Goal: Task Accomplishment & Management: Manage account settings

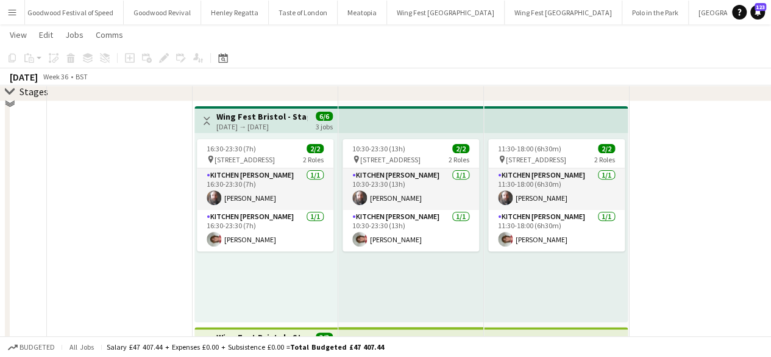
scroll to position [166, 0]
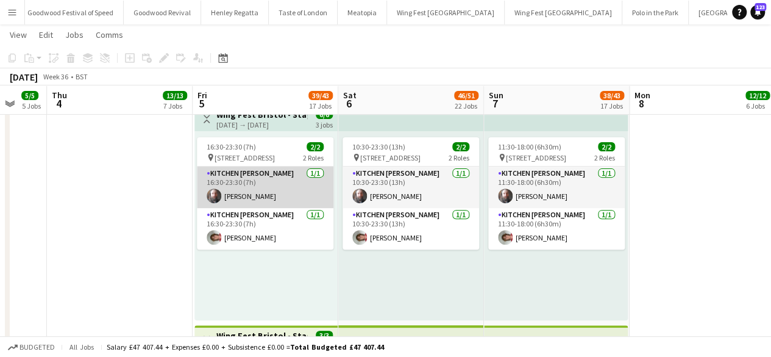
click at [248, 173] on app-card-role "Kitchen [PERSON_NAME] [DATE] 16:30-23:30 (7h) [PERSON_NAME]" at bounding box center [265, 186] width 137 height 41
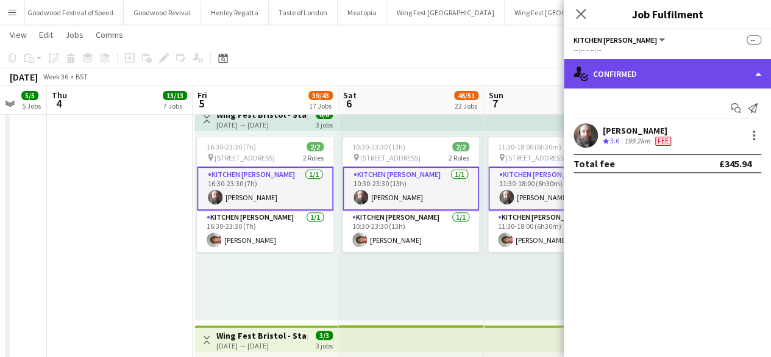
click at [610, 76] on div "single-neutral-actions-check-2 Confirmed" at bounding box center [667, 73] width 207 height 29
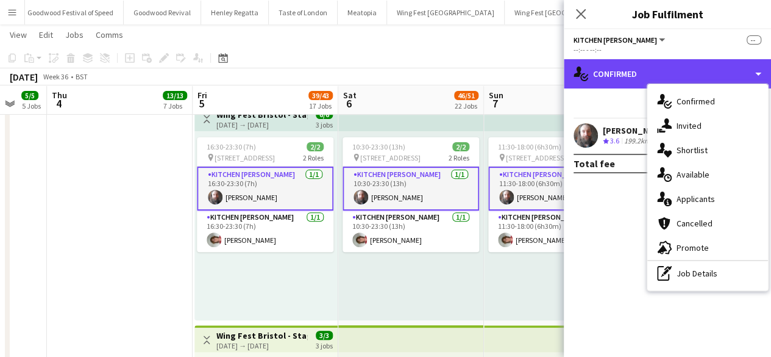
drag, startPoint x: 610, startPoint y: 76, endPoint x: 719, endPoint y: 180, distance: 150.5
click at [719, 180] on div "single-neutral-actions-check-2 Confirmed single-neutral-actions-check-2 Confirm…" at bounding box center [667, 207] width 207 height 297
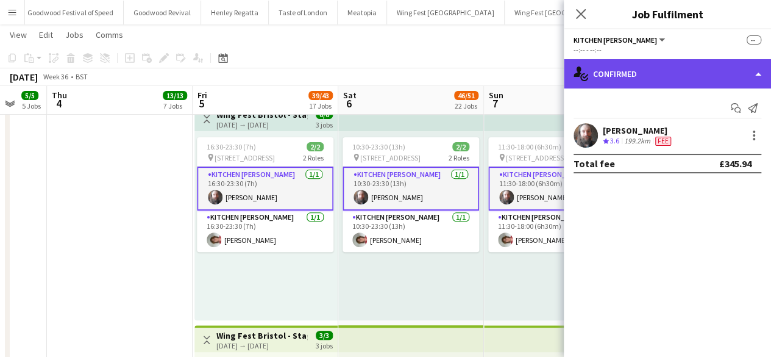
click at [619, 66] on div "single-neutral-actions-check-2 Confirmed" at bounding box center [667, 73] width 207 height 29
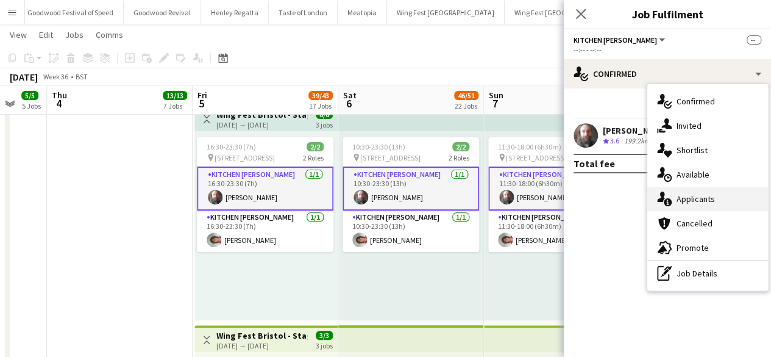
click at [699, 202] on span "Applicants" at bounding box center [696, 198] width 38 height 11
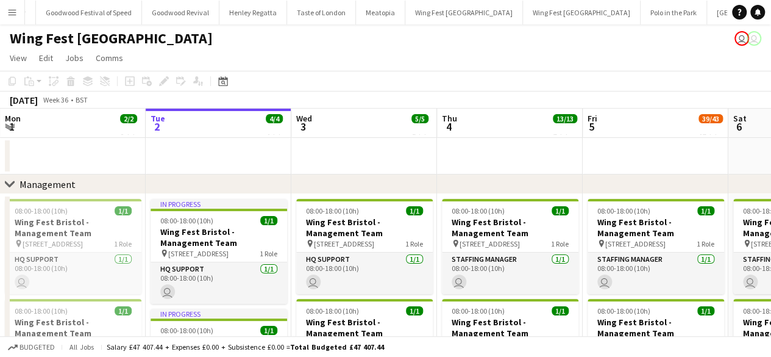
scroll to position [0, 204]
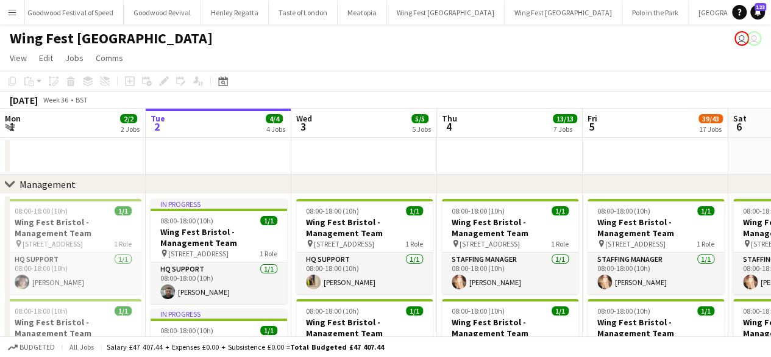
click at [11, 180] on icon "chevron-right" at bounding box center [10, 184] width 10 height 10
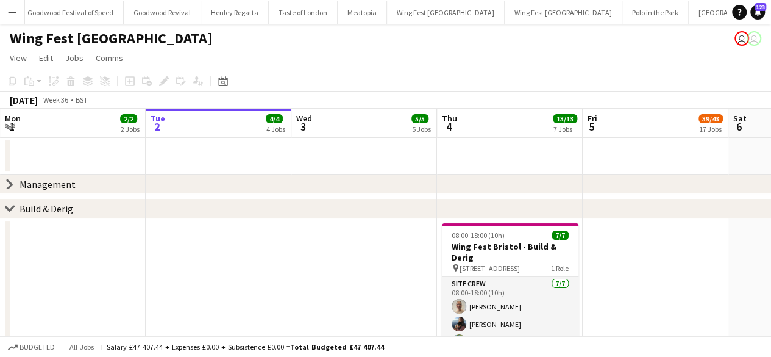
click at [4, 210] on div "chevron-right Build & Derig" at bounding box center [385, 209] width 771 height 20
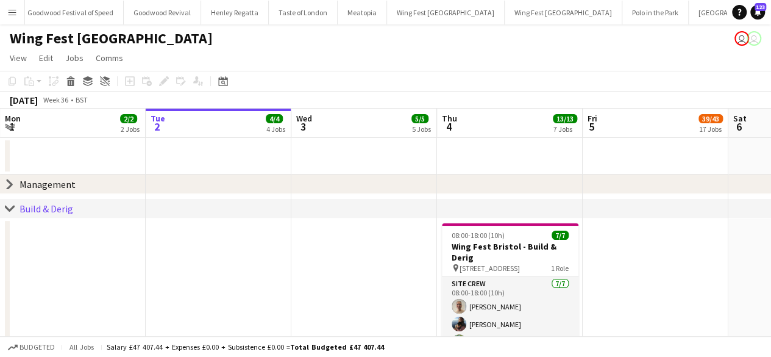
click at [10, 206] on icon "chevron-right" at bounding box center [10, 209] width 10 height 10
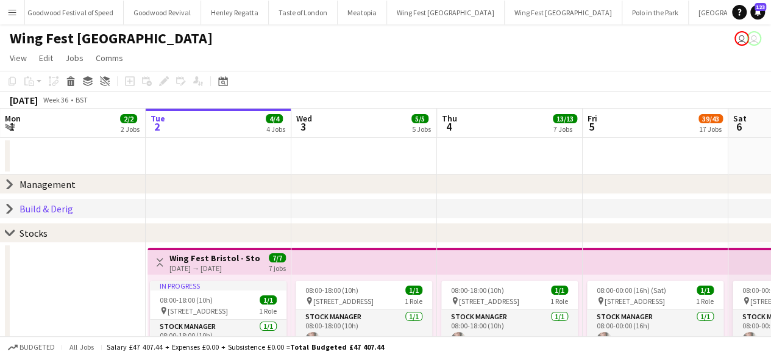
click at [6, 230] on icon "chevron-right" at bounding box center [10, 233] width 10 height 10
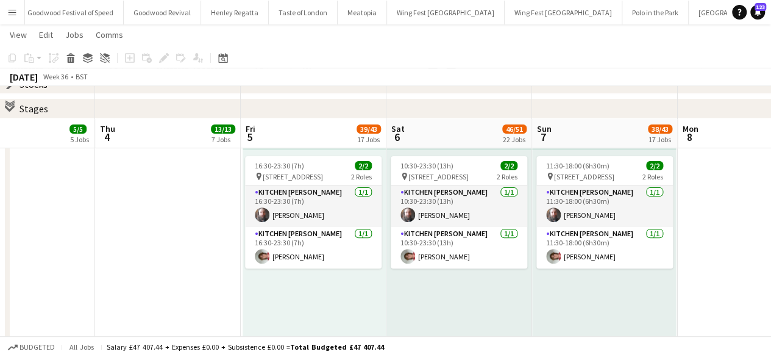
scroll to position [188, 0]
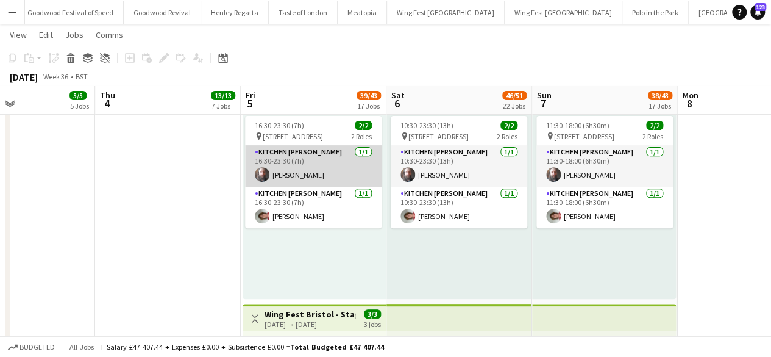
click at [339, 152] on app-card-role "Kitchen [PERSON_NAME] [DATE] 16:30-23:30 (7h) [PERSON_NAME]" at bounding box center [313, 165] width 137 height 41
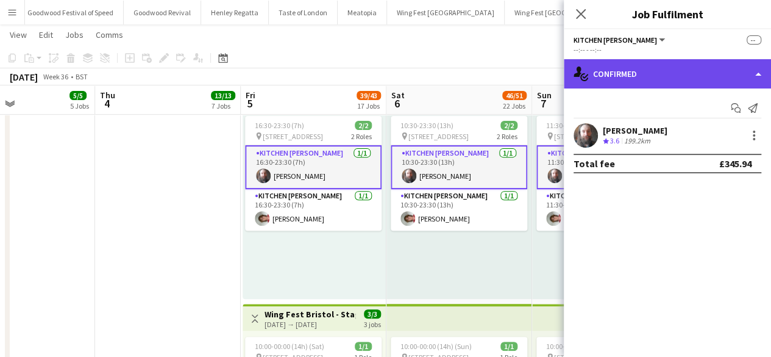
click at [657, 65] on div "single-neutral-actions-check-2 Confirmed" at bounding box center [667, 73] width 207 height 29
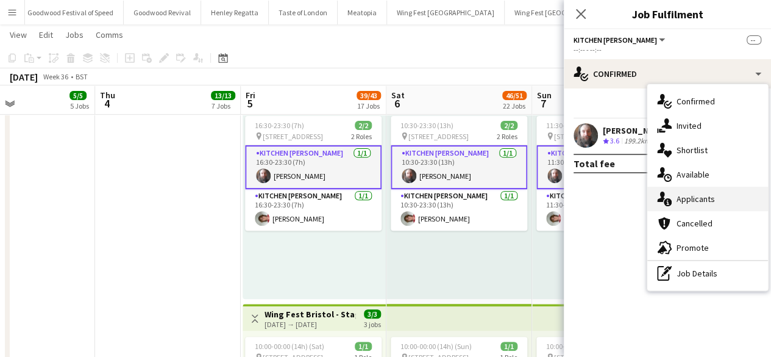
click at [705, 192] on div "single-neutral-actions-information Applicants" at bounding box center [707, 199] width 121 height 24
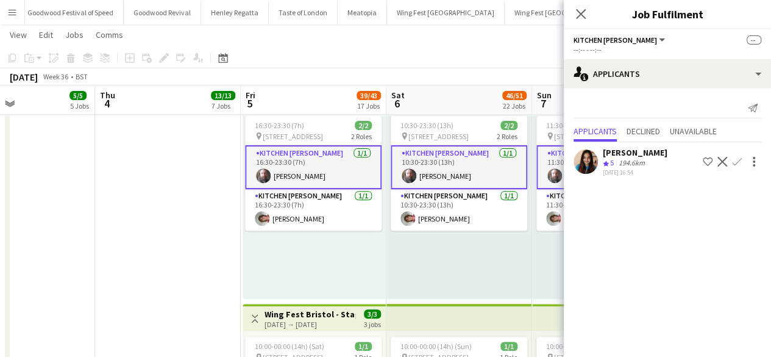
click at [720, 163] on app-icon "Decline" at bounding box center [722, 162] width 10 height 10
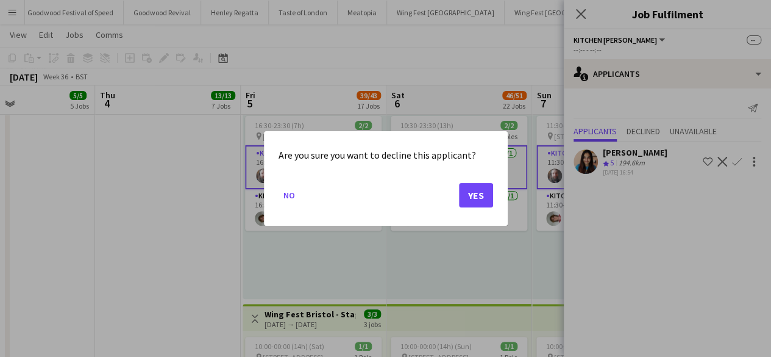
scroll to position [0, 0]
click at [475, 191] on button "Yes" at bounding box center [476, 195] width 34 height 24
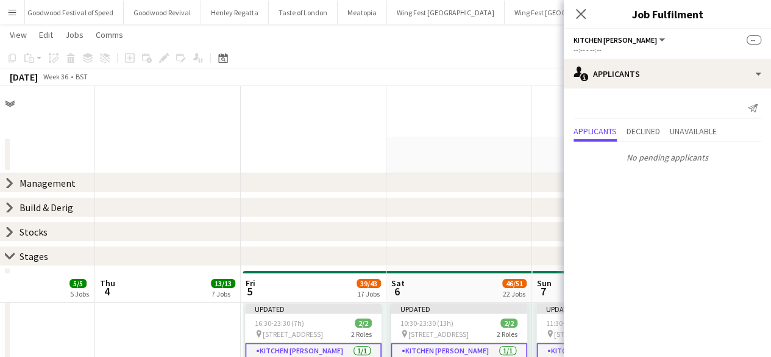
scroll to position [188, 0]
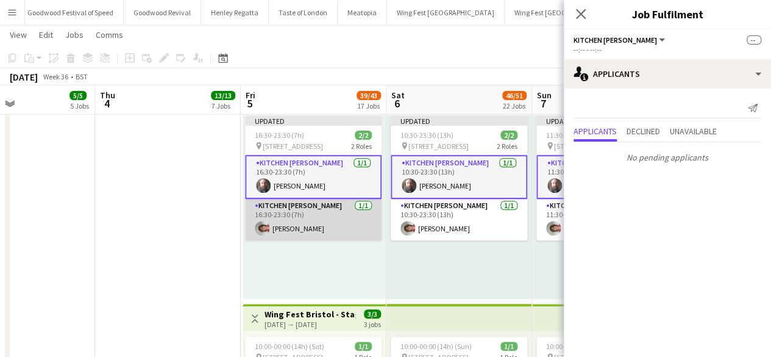
click at [326, 210] on app-card-role "Kitchen [PERSON_NAME] [DATE] 16:30-23:30 (7h) [PERSON_NAME]" at bounding box center [313, 219] width 137 height 41
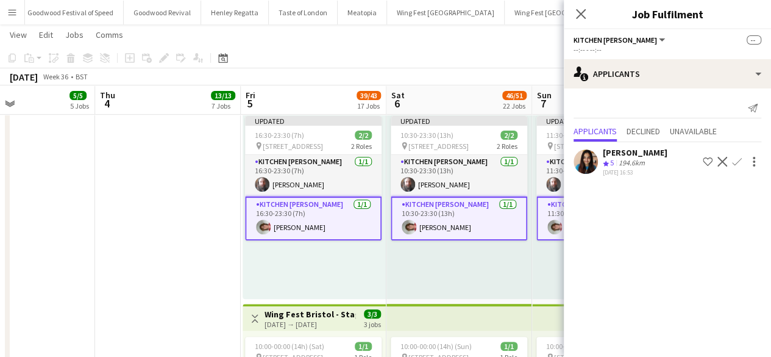
click at [721, 157] on app-icon "Decline" at bounding box center [722, 162] width 10 height 10
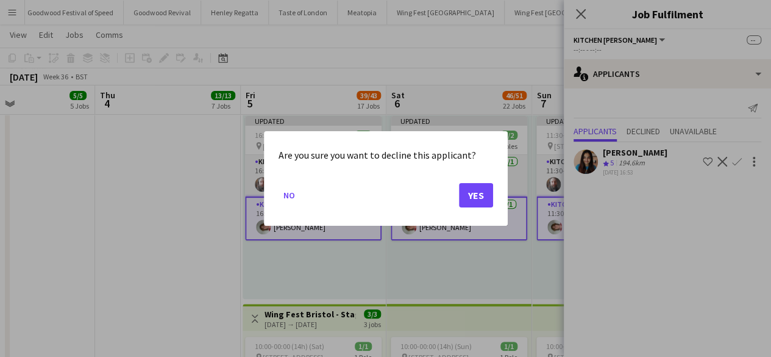
scroll to position [0, 0]
click at [462, 197] on button "Yes" at bounding box center [476, 195] width 34 height 24
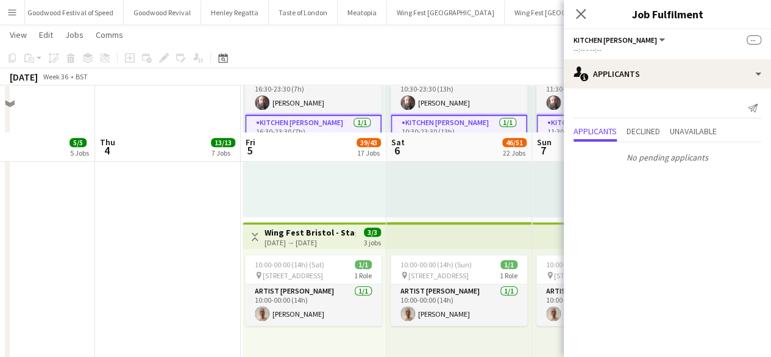
scroll to position [351, 0]
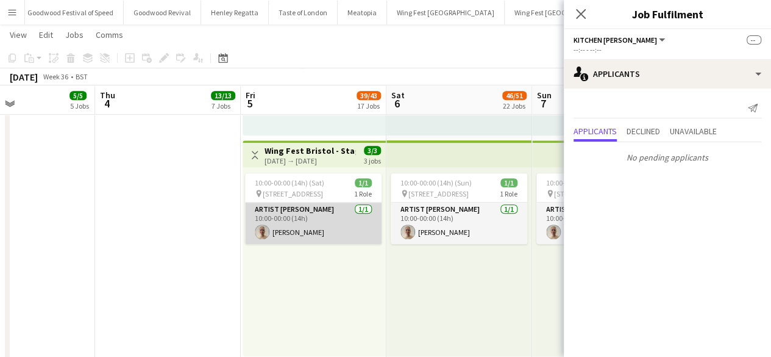
click at [291, 229] on app-card-role "Artist Liaison [DATE] 10:00-00:00 (14h) [PERSON_NAME]" at bounding box center [313, 222] width 137 height 41
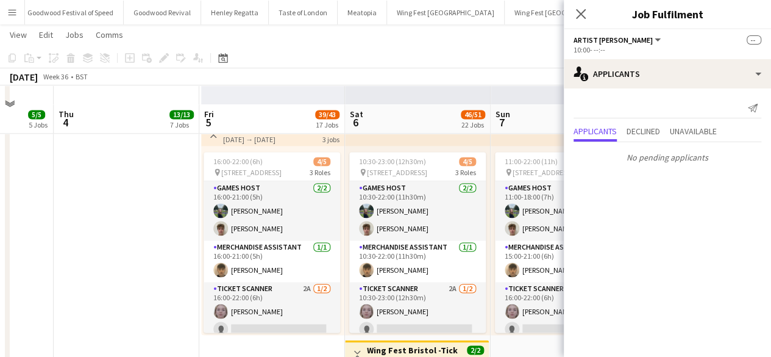
scroll to position [857, 0]
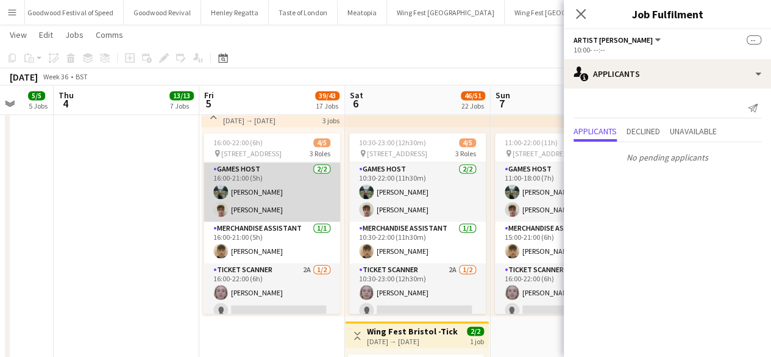
click at [263, 172] on app-card-role "Games Host [DATE] 16:00-21:00 (5h) [PERSON_NAME] [PERSON_NAME]" at bounding box center [272, 191] width 137 height 59
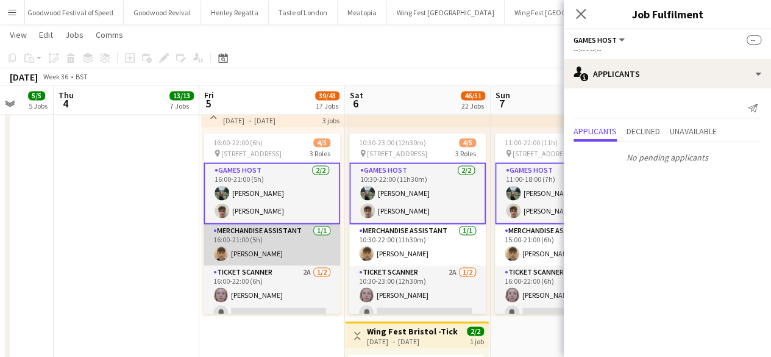
click at [254, 237] on app-card-role "Merchandise Assistant [DATE] 16:00-21:00 (5h) [PERSON_NAME]" at bounding box center [272, 244] width 137 height 41
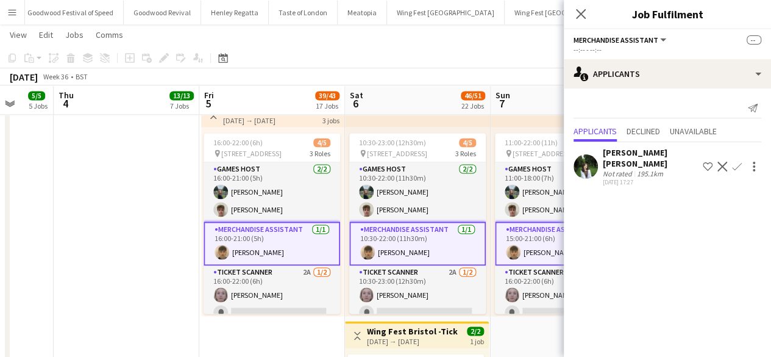
click at [588, 158] on app-user-avatar at bounding box center [586, 166] width 24 height 24
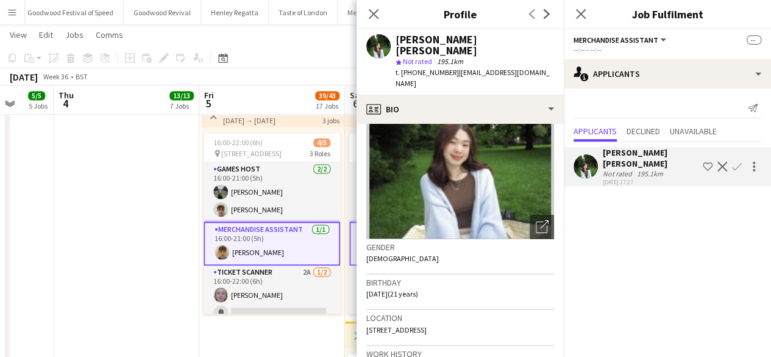
scroll to position [78, 0]
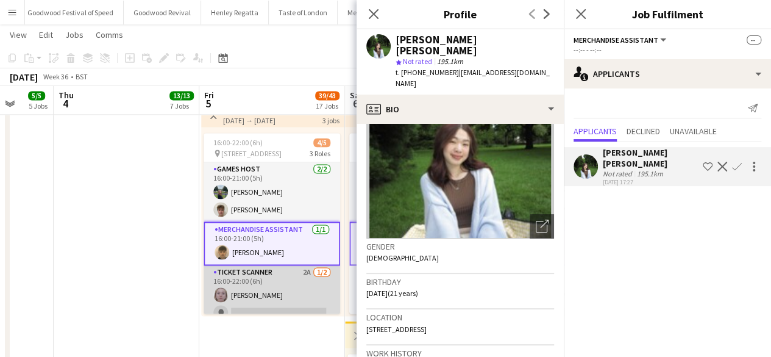
click at [249, 282] on app-card-role "Ticket Scanner 2A [DATE] 16:00-22:00 (6h) [PERSON_NAME] single-neutral-actions" at bounding box center [272, 294] width 137 height 59
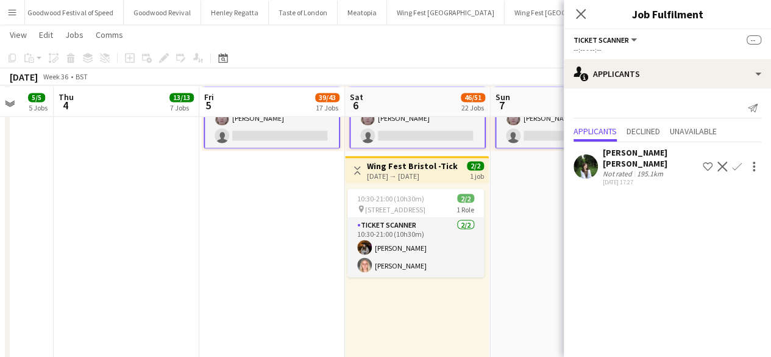
scroll to position [1025, 0]
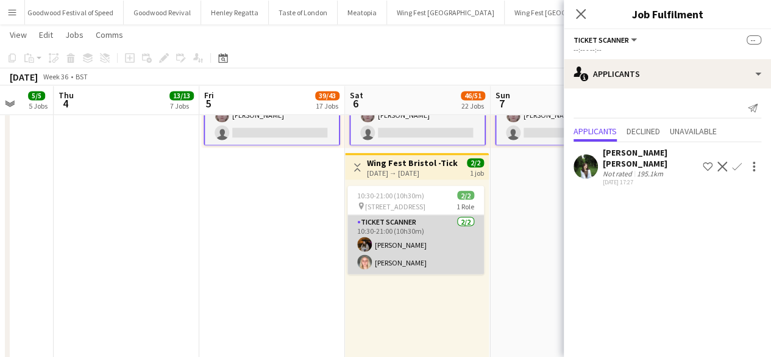
click at [386, 227] on app-card-role "Ticket Scanner [DATE] 10:30-21:00 (10h30m) [PERSON_NAME] [PERSON_NAME]" at bounding box center [415, 244] width 137 height 59
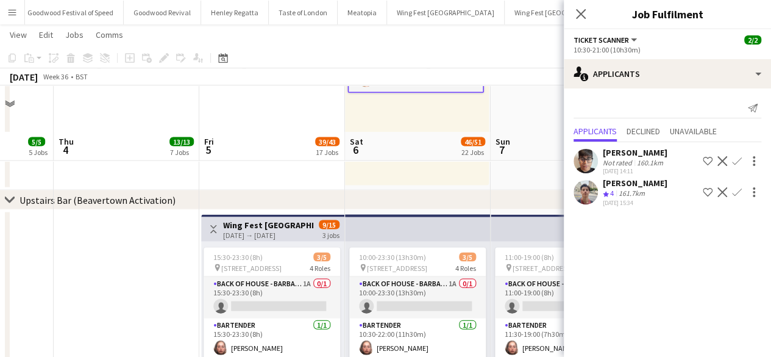
scroll to position [1316, 0]
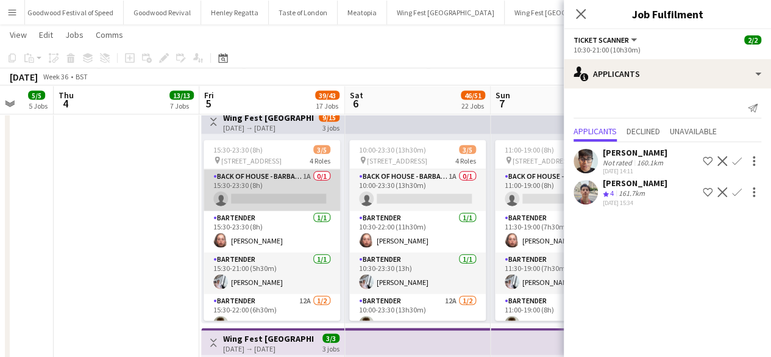
click at [265, 195] on app-card-role "Back of House - Barback 1A 0/1 15:30-23:30 (8h) single-neutral-actions" at bounding box center [272, 189] width 137 height 41
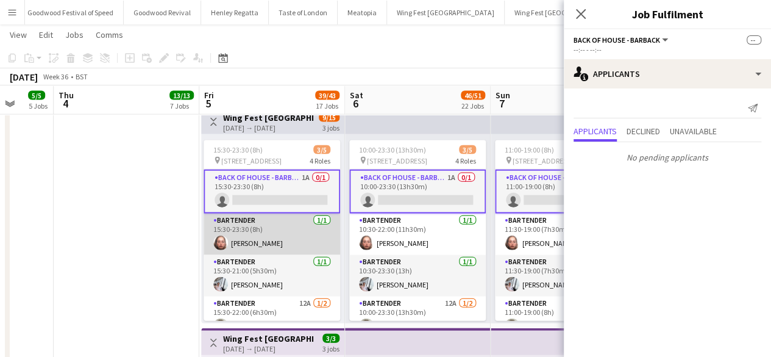
click at [238, 244] on app-card-role "Bartender [DATE] 15:30-23:30 (8h) [PERSON_NAME]" at bounding box center [272, 233] width 137 height 41
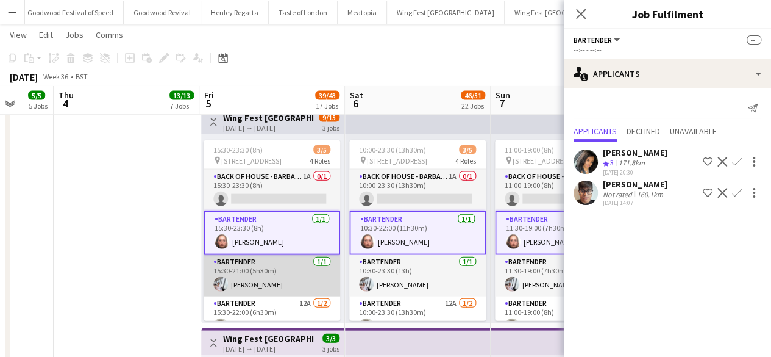
click at [240, 279] on app-card-role "Bartender [DATE] 15:30-21:00 (5h30m) [PERSON_NAME]" at bounding box center [272, 275] width 137 height 41
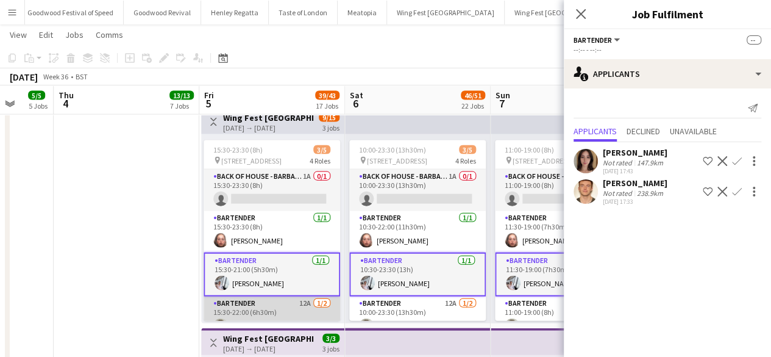
scroll to position [34, 0]
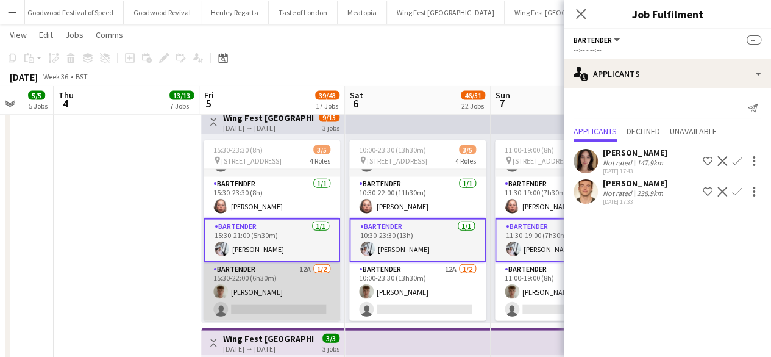
click at [230, 303] on app-card-role "Bartender 12A [DATE] 15:30-22:00 (6h30m) [PERSON_NAME] single-neutral-actions" at bounding box center [272, 291] width 137 height 59
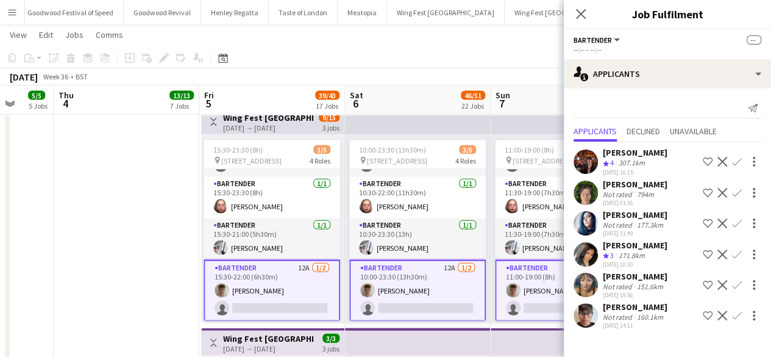
click at [727, 188] on button "Decline" at bounding box center [722, 192] width 15 height 15
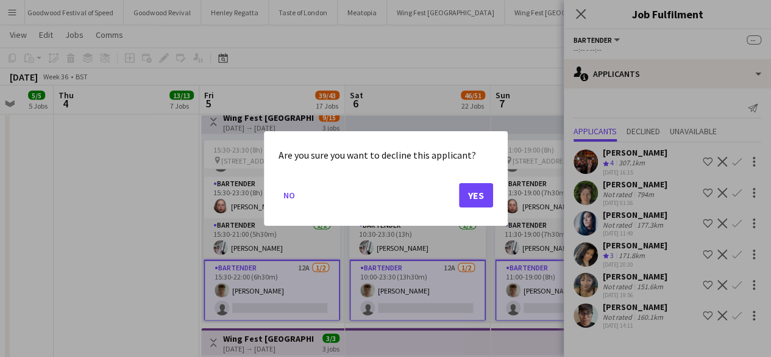
scroll to position [0, 0]
click at [465, 197] on button "Yes" at bounding box center [476, 195] width 34 height 24
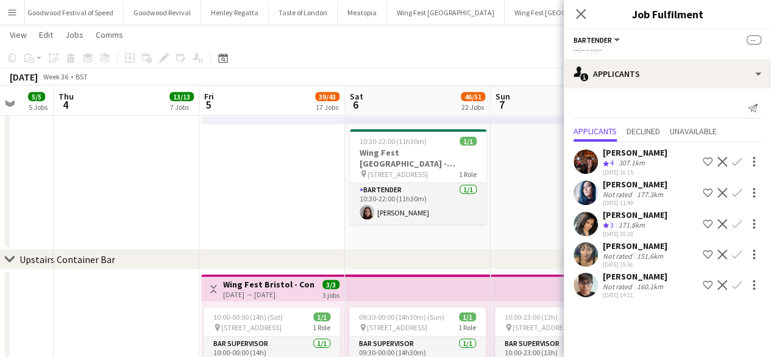
scroll to position [1736, 0]
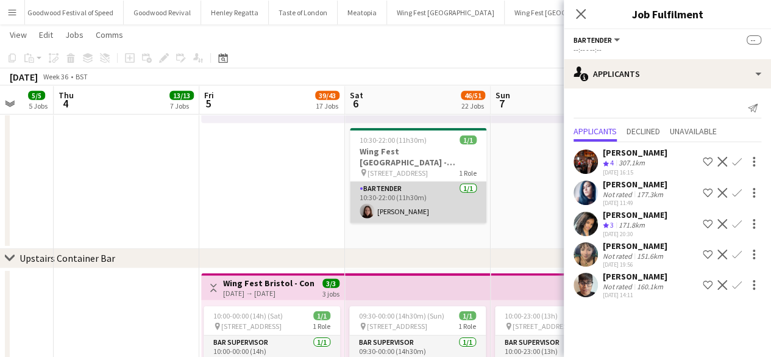
click at [427, 201] on app-card-role "Bartender [DATE] 10:30-22:00 (11h30m) [PERSON_NAME]" at bounding box center [418, 202] width 137 height 41
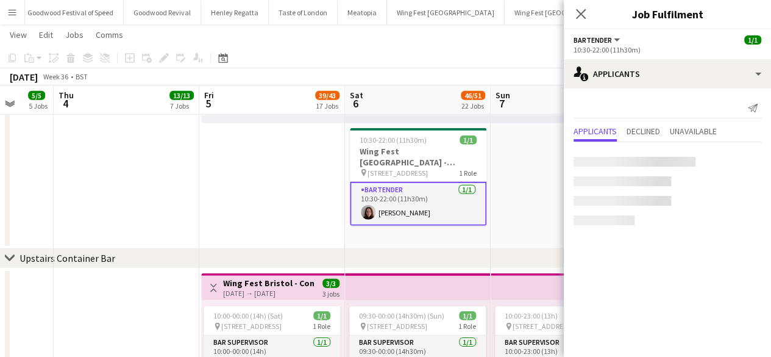
scroll to position [41, 0]
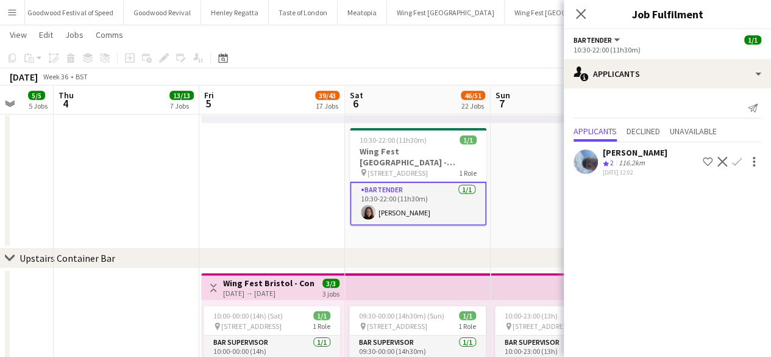
click at [721, 162] on app-icon "Decline" at bounding box center [722, 162] width 10 height 10
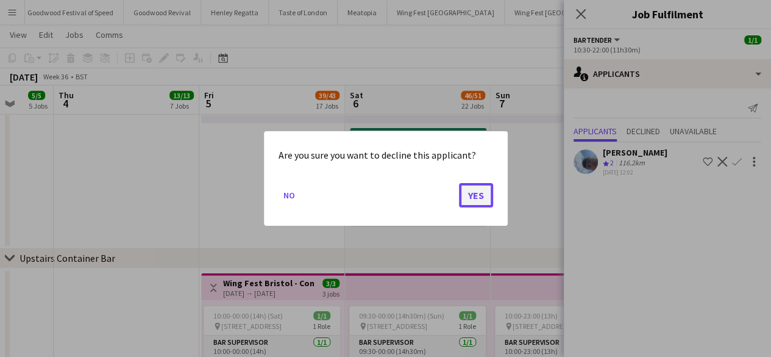
click at [482, 198] on button "Yes" at bounding box center [476, 195] width 34 height 24
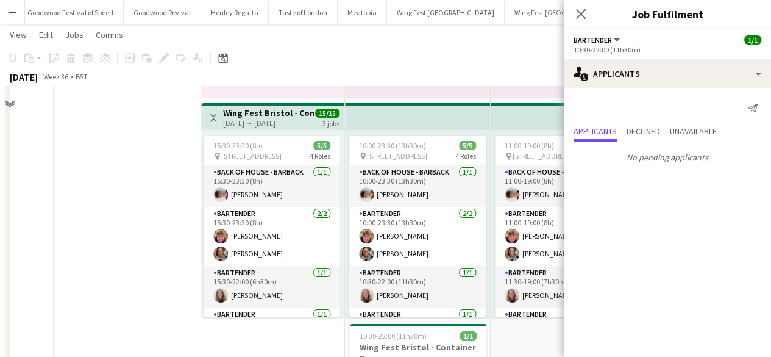
scroll to position [2148, 0]
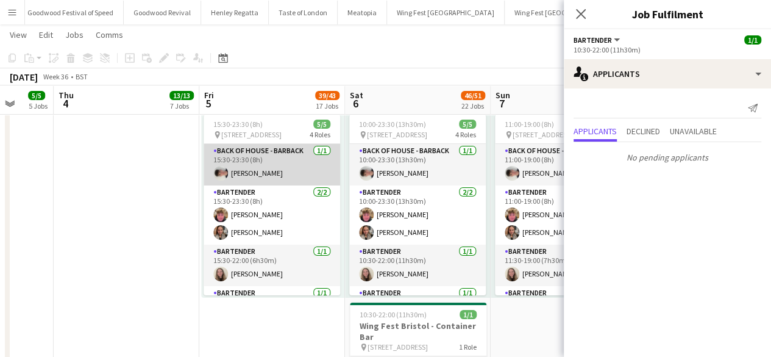
click at [275, 173] on app-card-role "Back of House - Barback [DATE] 15:30-23:30 (8h) [PERSON_NAME]" at bounding box center [272, 164] width 137 height 41
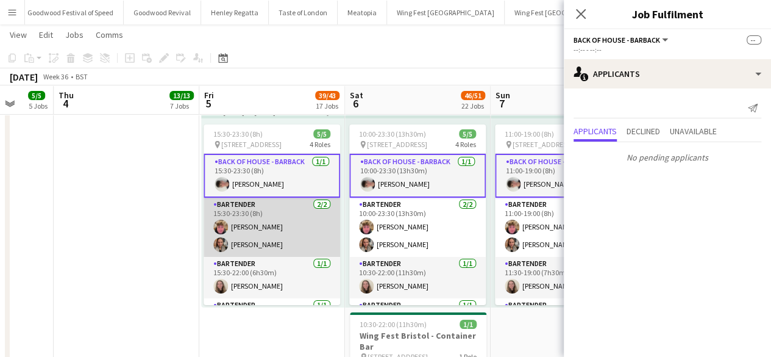
click at [266, 246] on app-card-role "Bartender [DATE] 15:30-23:30 (8h) [PERSON_NAME] [PERSON_NAME]" at bounding box center [272, 227] width 137 height 59
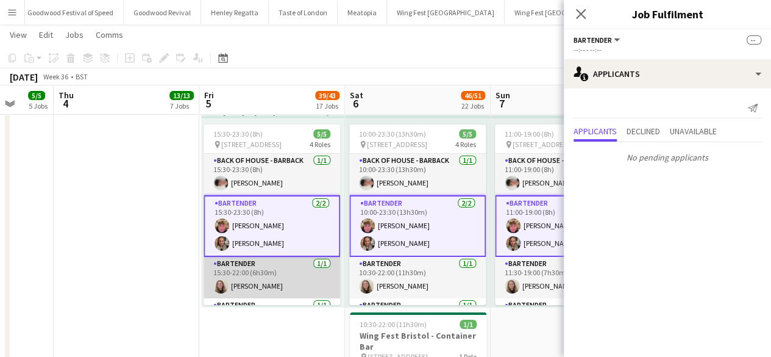
click at [253, 277] on app-card-role "Bartender [DATE] 15:30-22:00 (6h30m) [PERSON_NAME]" at bounding box center [272, 277] width 137 height 41
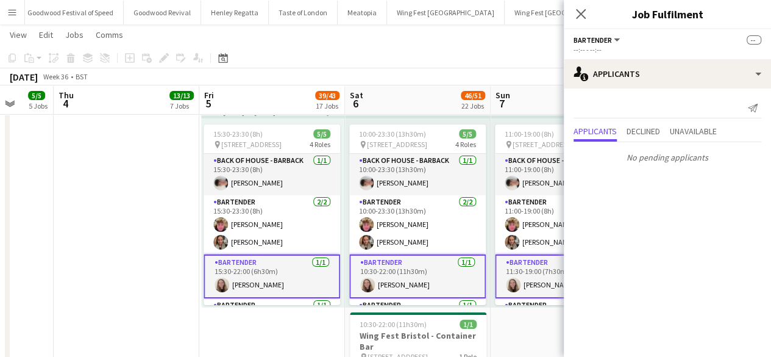
scroll to position [34, 0]
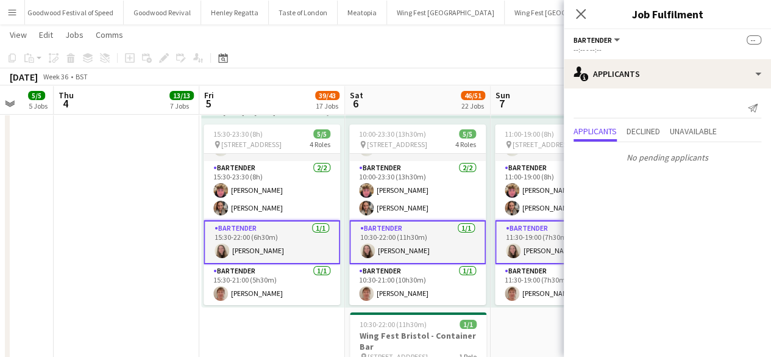
click at [253, 277] on app-card-role "Bartender [DATE] 15:30-21:00 (5h30m) [PERSON_NAME]" at bounding box center [272, 284] width 137 height 41
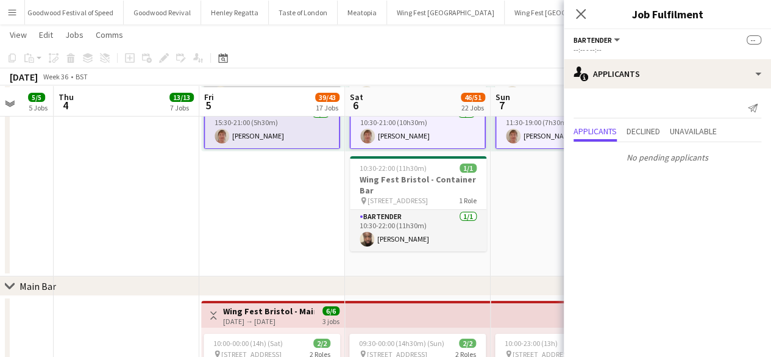
scroll to position [2307, 0]
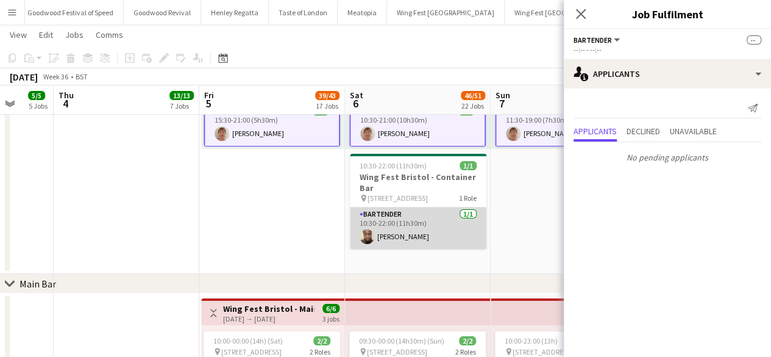
click at [400, 231] on app-card-role "Bartender [DATE] 10:30-22:00 (11h30m) [PERSON_NAME]" at bounding box center [418, 227] width 137 height 41
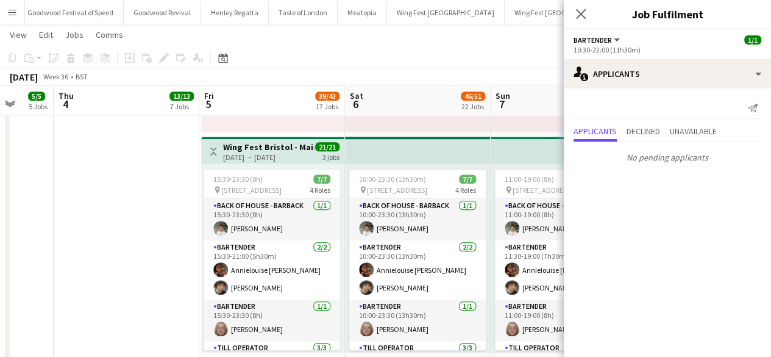
scroll to position [2690, 0]
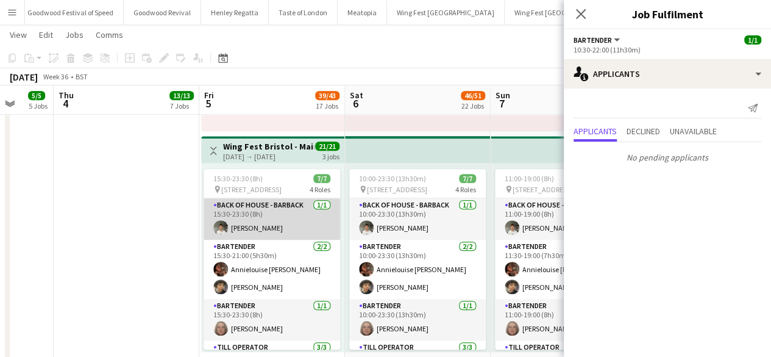
click at [252, 219] on app-card-role "Back of House - Barback [DATE] 15:30-23:30 (8h) [PERSON_NAME]" at bounding box center [272, 218] width 137 height 41
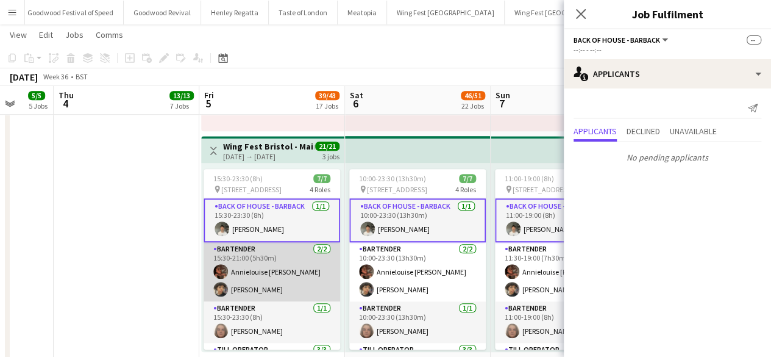
click at [268, 288] on app-card-role "Bartender [DATE] 15:30-21:00 (5h30m) Annielouise [PERSON_NAME] [PERSON_NAME]" at bounding box center [272, 271] width 137 height 59
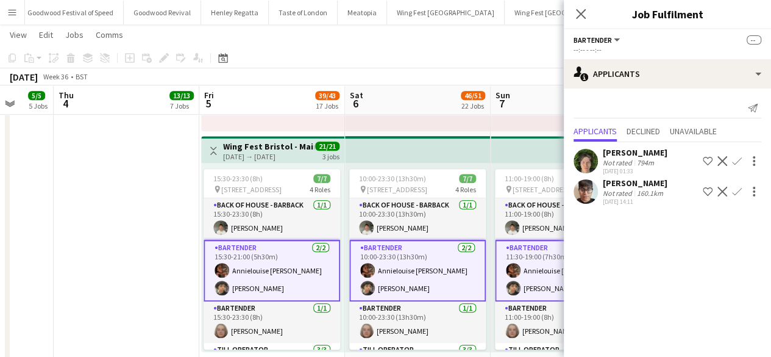
click at [723, 158] on app-icon "Decline" at bounding box center [722, 161] width 10 height 10
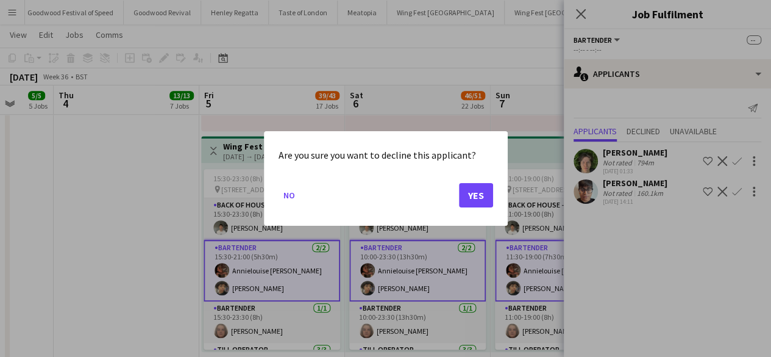
scroll to position [0, 0]
click at [485, 193] on button "Yes" at bounding box center [476, 195] width 34 height 24
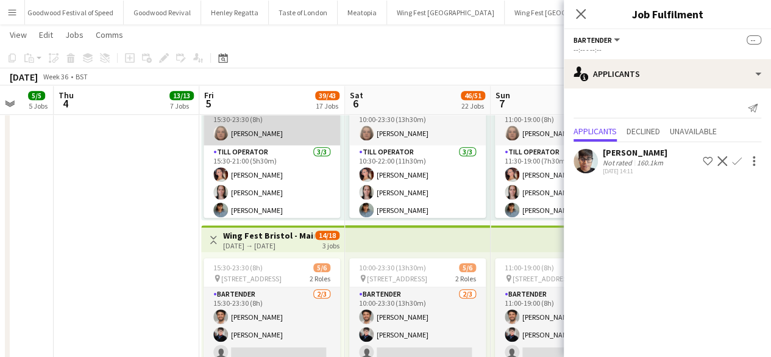
click at [262, 119] on app-card-role "Bartender [DATE] 15:30-23:30 (8h) [PERSON_NAME]" at bounding box center [272, 124] width 137 height 41
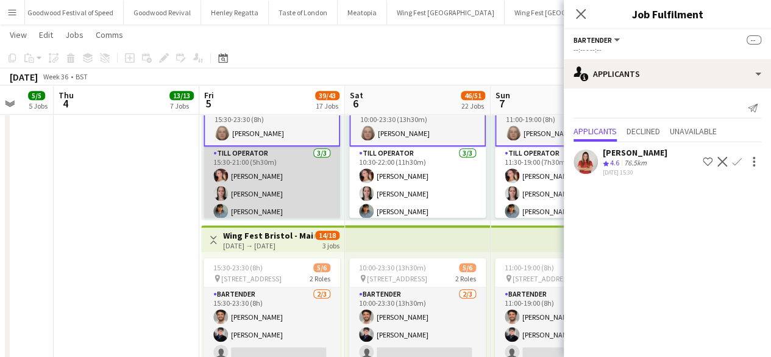
click at [276, 176] on app-card-role "Till Operator [DATE] 15:30-21:00 (5h30m) [PERSON_NAME] [PERSON_NAME] [PERSON_NA…" at bounding box center [272, 184] width 137 height 77
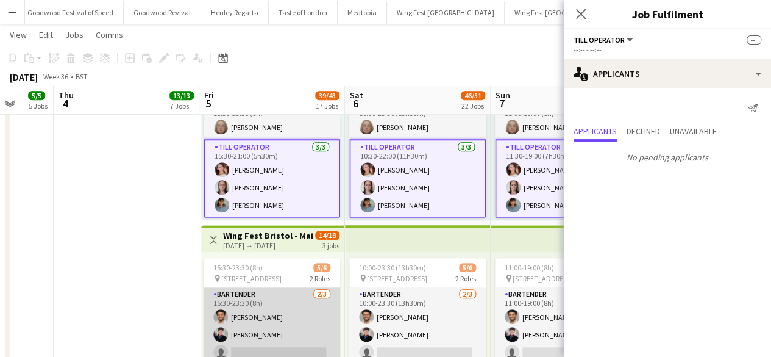
click at [276, 322] on app-card-role "Bartender [DATE] 15:30-23:30 (8h) [PERSON_NAME] [PERSON_NAME] single-neutral-ac…" at bounding box center [272, 325] width 137 height 77
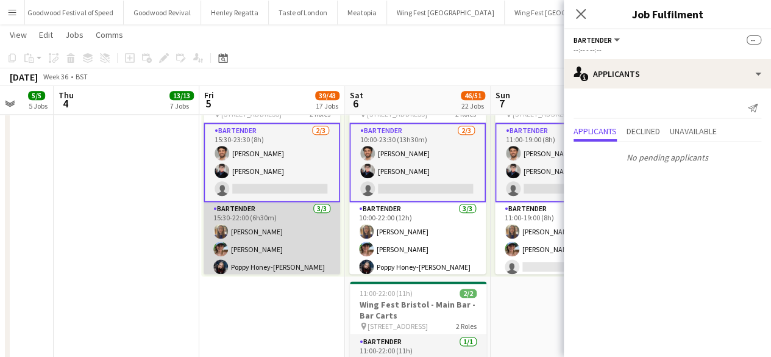
click at [271, 241] on app-card-role "Bartender [DATE] 15:30-22:00 (6h30m) [PERSON_NAME] [PERSON_NAME] Poppy [PERSON_…" at bounding box center [272, 240] width 137 height 77
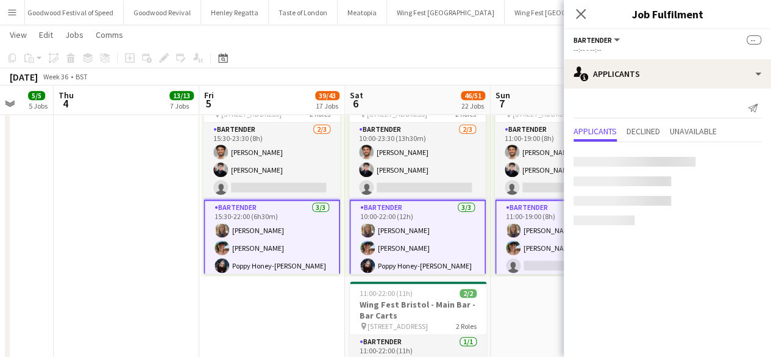
click at [271, 241] on app-card-role "Bartender [DATE] 15:30-22:00 (6h30m) [PERSON_NAME] [PERSON_NAME] Poppy [PERSON_…" at bounding box center [272, 238] width 137 height 79
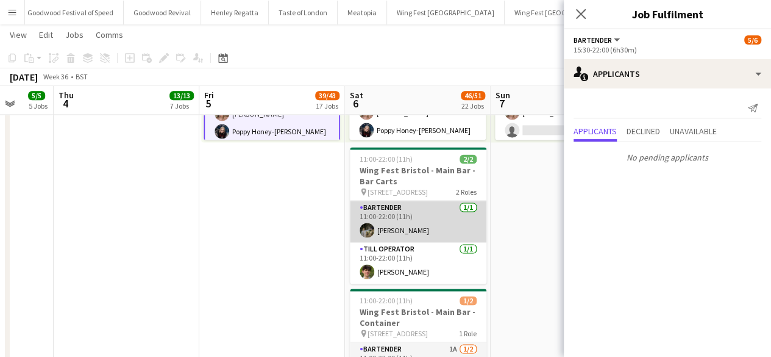
click at [372, 218] on app-card-role "Bartender [DATE] 11:00-22:00 (11h) [PERSON_NAME]" at bounding box center [418, 221] width 137 height 41
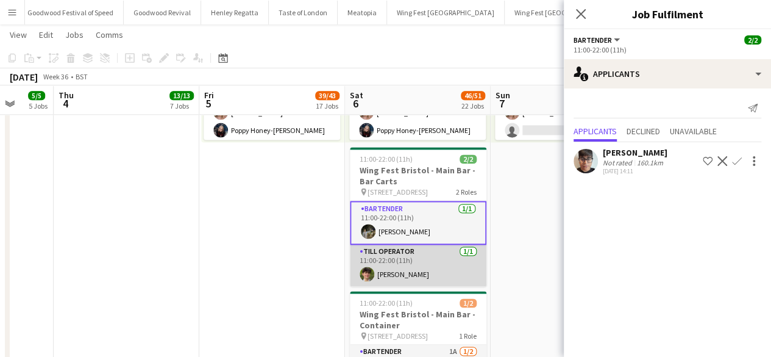
click at [401, 262] on app-card-role "Till Operator [DATE] 11:00-22:00 (11h) [PERSON_NAME]" at bounding box center [418, 264] width 137 height 41
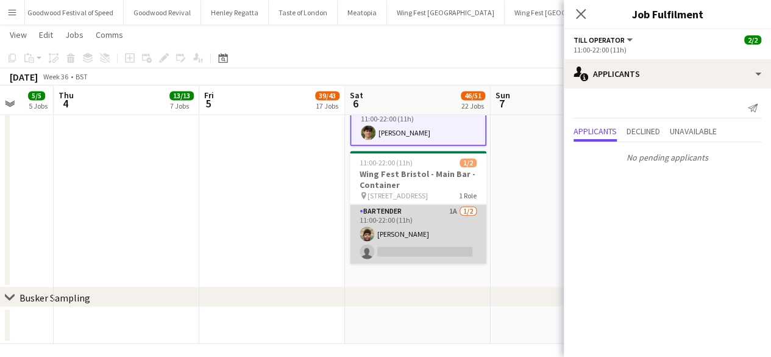
click at [405, 241] on app-card-role "Bartender 1A [DATE] 11:00-22:00 (11h) [PERSON_NAME] single-neutral-actions" at bounding box center [418, 233] width 137 height 59
